Goal: Find specific page/section: Find specific page/section

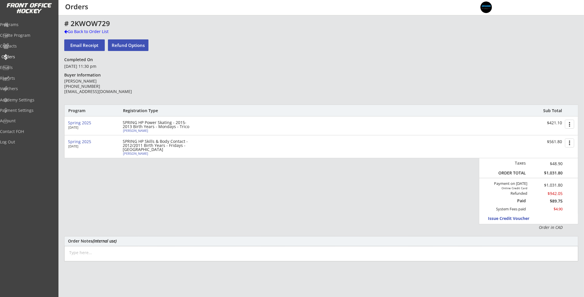
click at [23, 56] on div "Orders" at bounding box center [27, 57] width 52 height 4
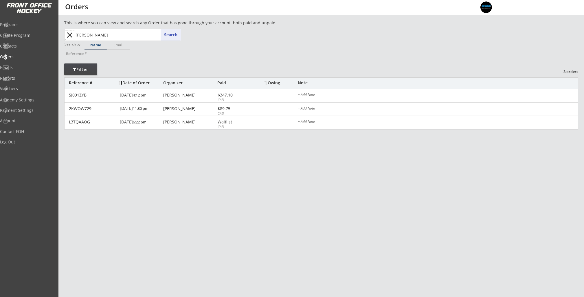
click at [70, 32] on button "close" at bounding box center [70, 34] width 10 height 9
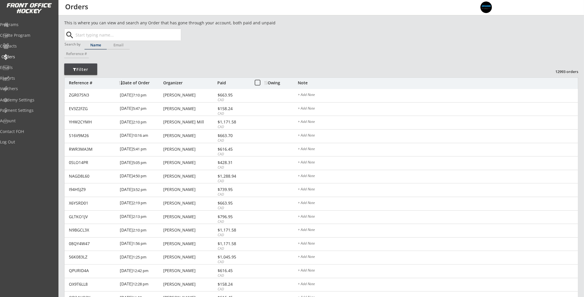
click at [27, 55] on div "Orders" at bounding box center [27, 57] width 52 height 4
click at [25, 79] on div "Reports" at bounding box center [27, 78] width 52 height 4
